Goal: Check status: Check status

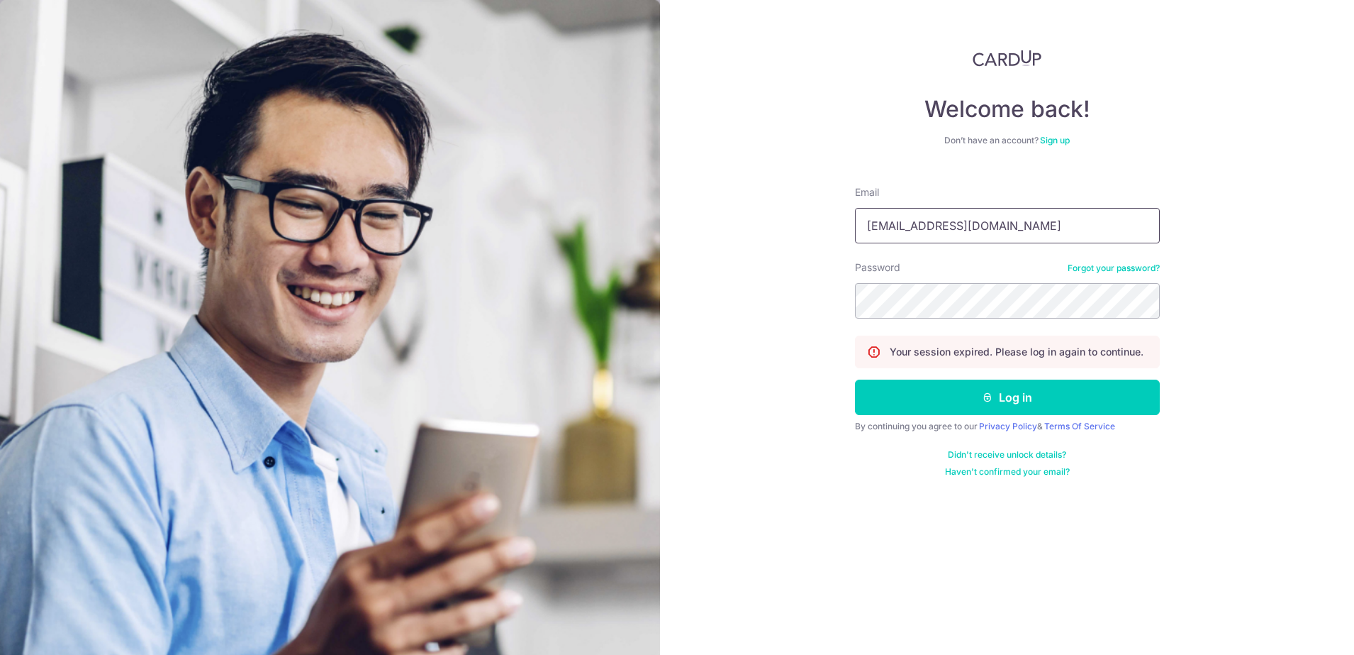
click at [1010, 224] on input "cmuihee@yahoo.com.sg" at bounding box center [1007, 225] width 305 height 35
type input "[EMAIL_ADDRESS][DOMAIN_NAME]"
click at [994, 398] on button "Log in" at bounding box center [1007, 396] width 305 height 35
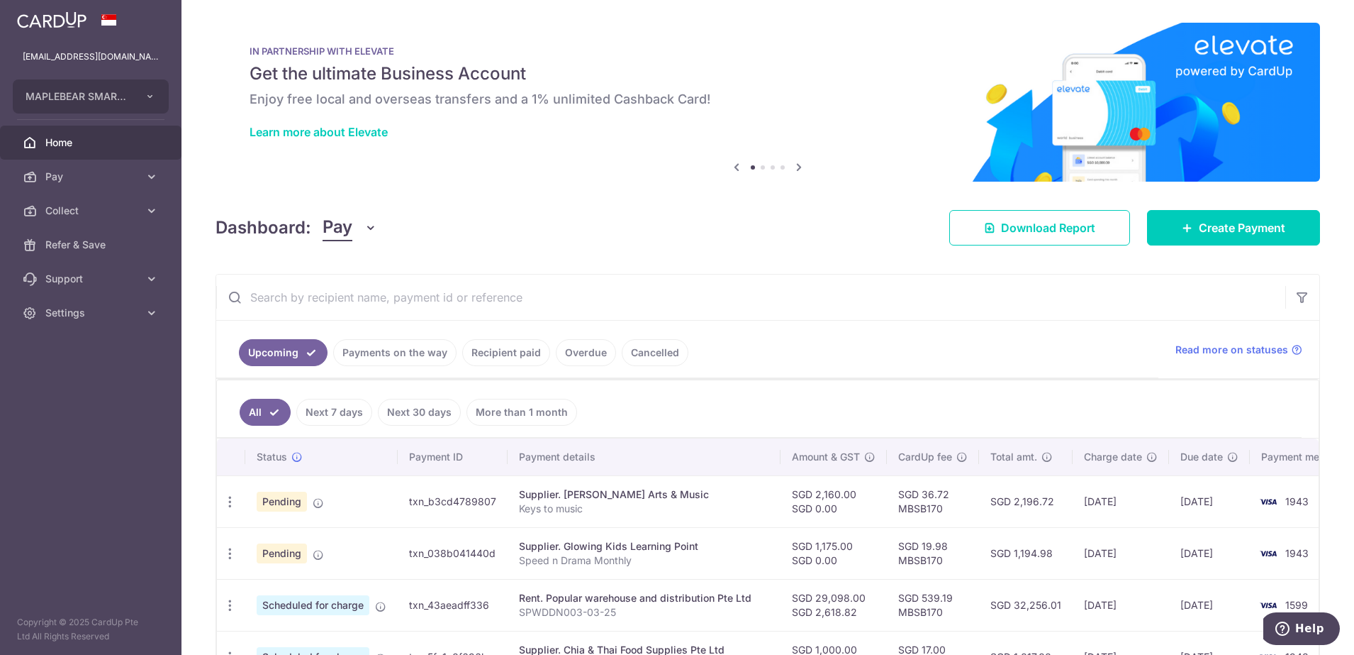
click at [397, 350] on link "Payments on the way" at bounding box center [394, 352] width 123 height 27
